Goal: Download file/media

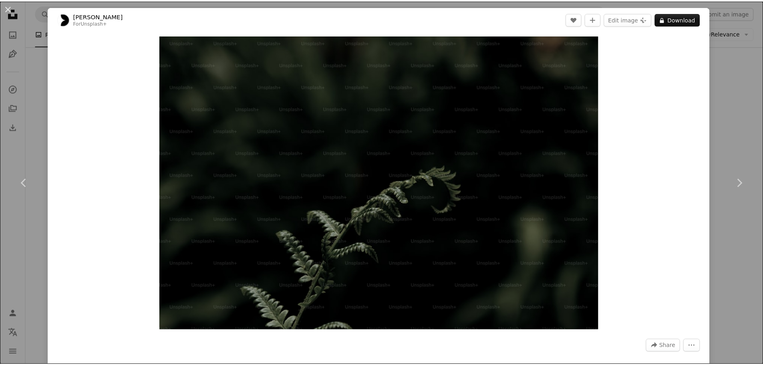
scroll to position [21471, 0]
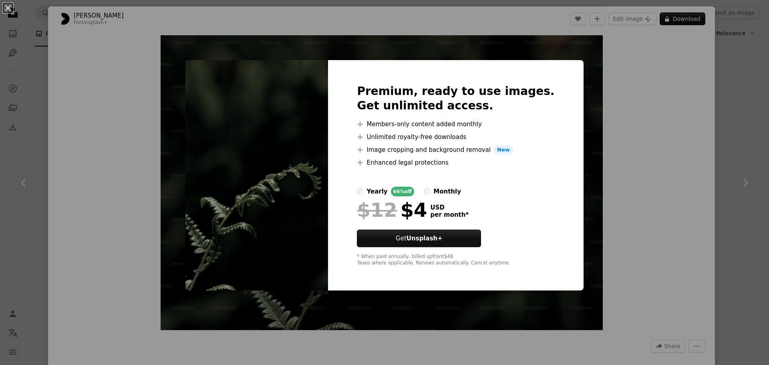
click at [746, 154] on div "An X shape Premium, ready to use images. Get unlimited access. A plus sign Memb…" at bounding box center [384, 182] width 769 height 365
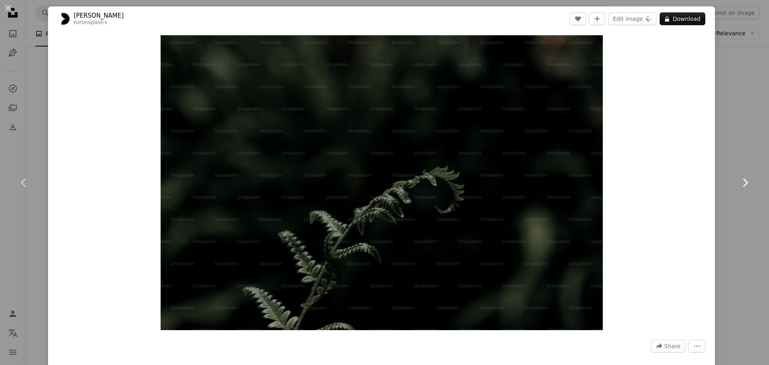
click at [735, 155] on link "Chevron right" at bounding box center [745, 182] width 48 height 77
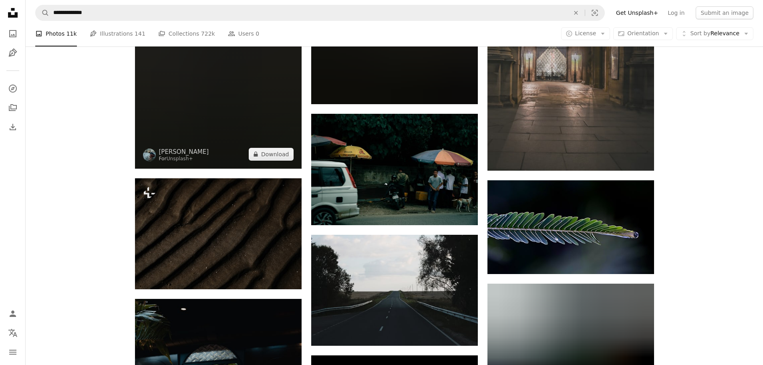
scroll to position [23634, 0]
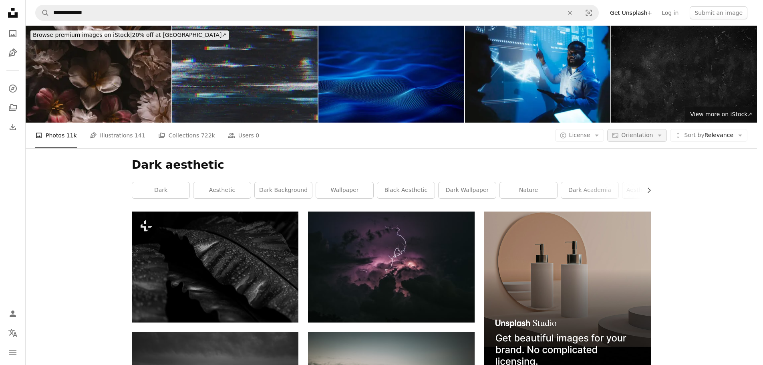
click at [667, 129] on button "Aspect ratio Orientation Arrow down" at bounding box center [637, 135] width 60 height 13
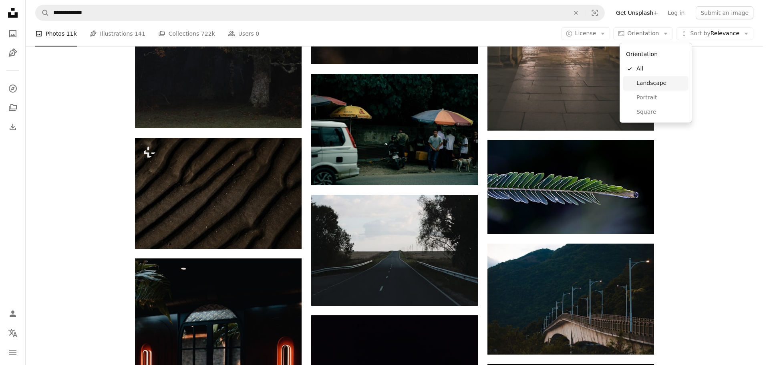
click at [665, 78] on link "Landscape" at bounding box center [656, 83] width 66 height 14
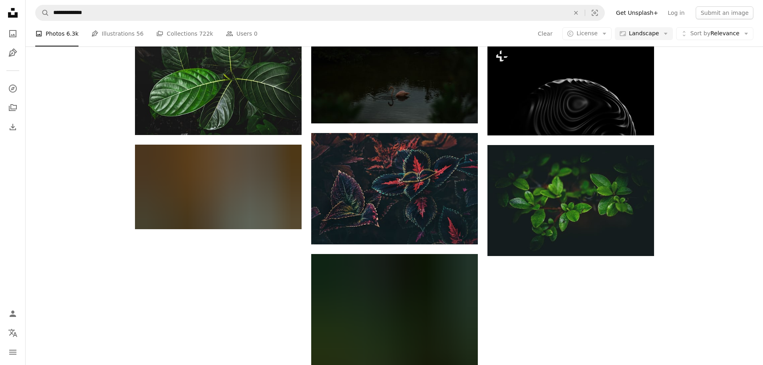
scroll to position [6730, 0]
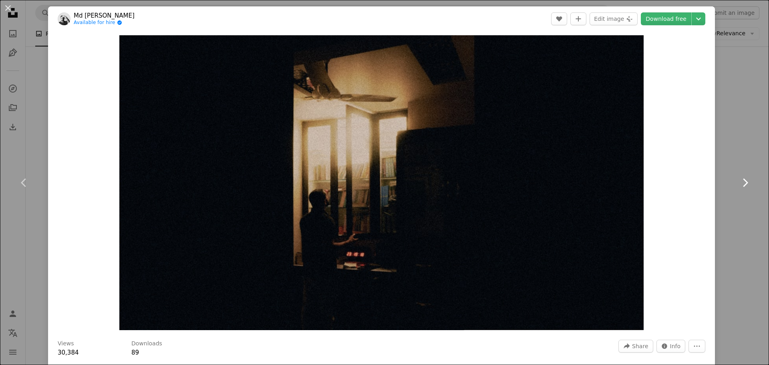
click at [730, 183] on link "Chevron right" at bounding box center [745, 182] width 48 height 77
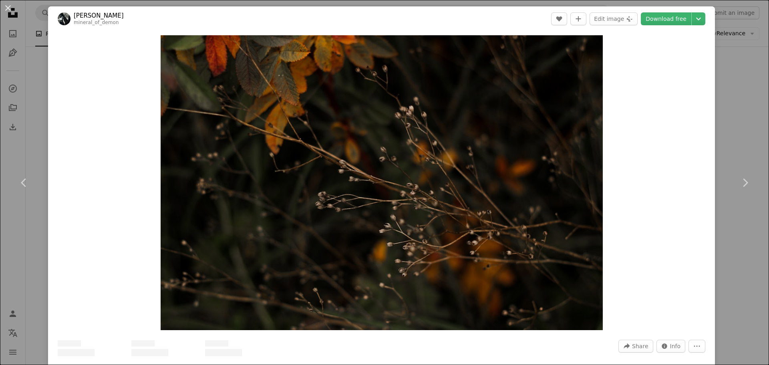
click at [738, 104] on div "An X shape Chevron left Chevron right [PERSON_NAME] mineral_of_demon A heart A …" at bounding box center [384, 182] width 769 height 365
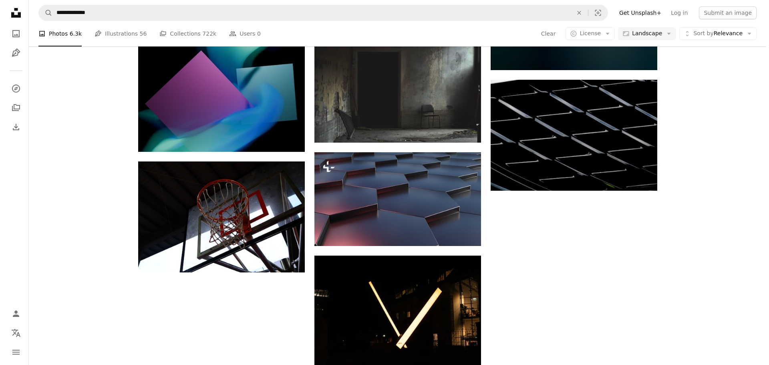
scroll to position [7851, 0]
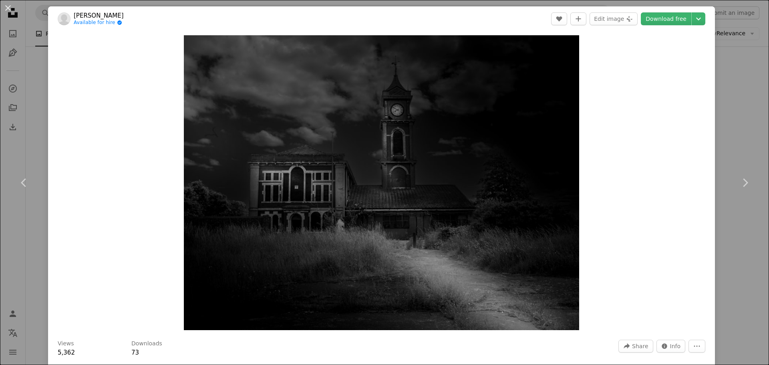
scroll to position [319, 0]
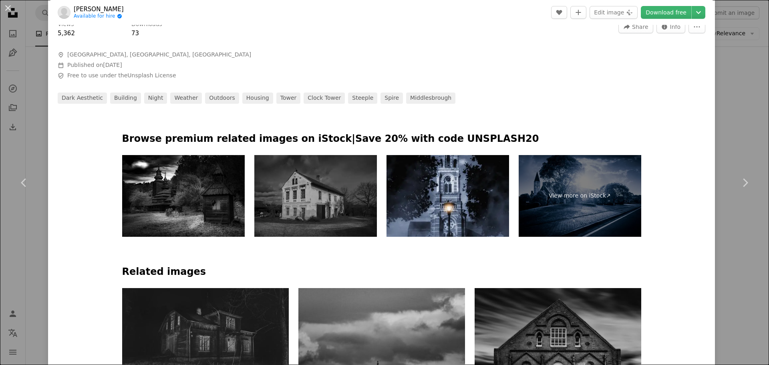
click at [734, 143] on div "An X shape Chevron left Chevron right [PERSON_NAME] Available for hire A checkm…" at bounding box center [384, 182] width 769 height 365
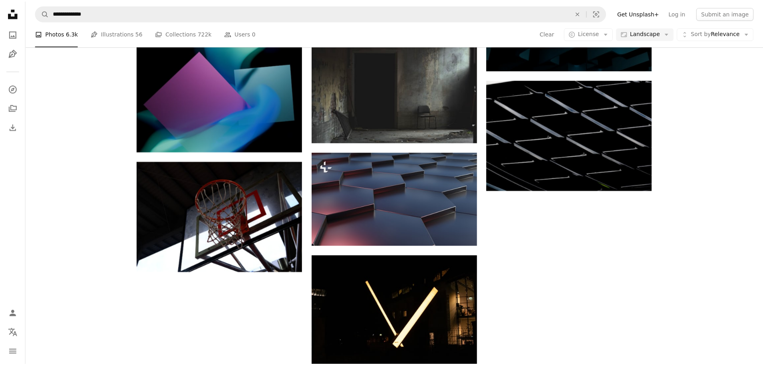
scroll to position [7931, 0]
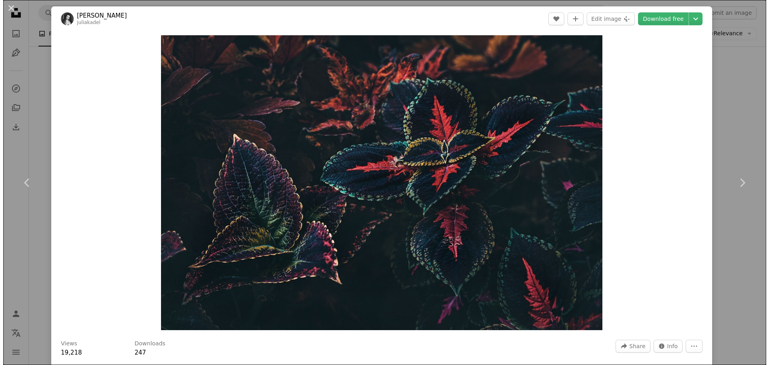
scroll to position [8412, 0]
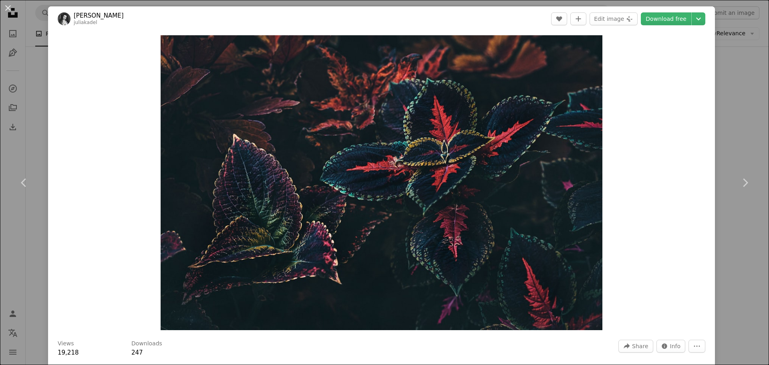
click at [748, 99] on div "An X shape Chevron left Chevron right [PERSON_NAME] juliakadel A heart A plus s…" at bounding box center [384, 182] width 769 height 365
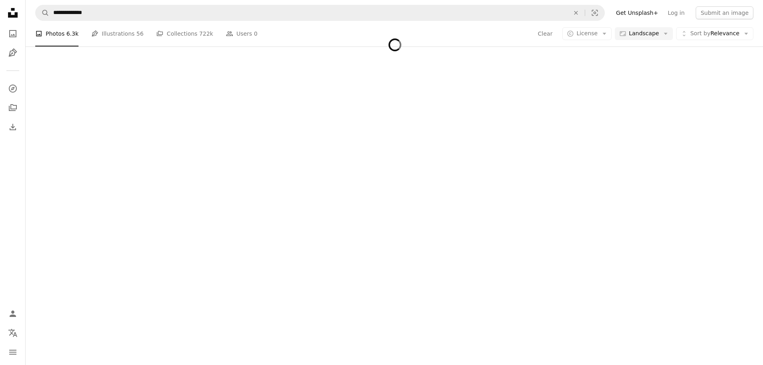
scroll to position [12578, 0]
